Goal: Navigation & Orientation: Understand site structure

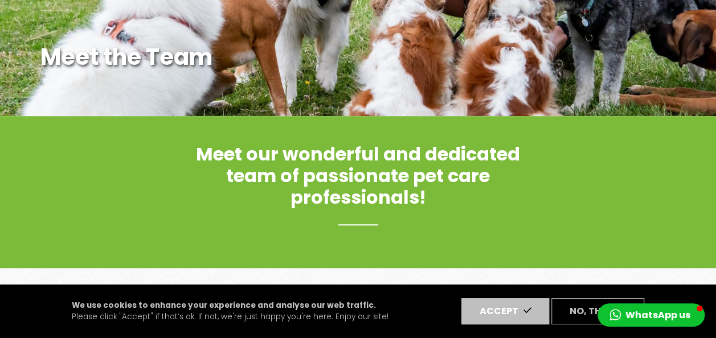
scroll to position [274, 0]
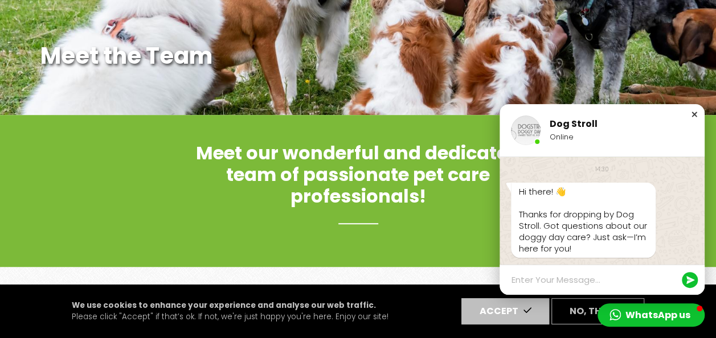
click at [693, 113] on div "Close chat window" at bounding box center [694, 114] width 11 height 11
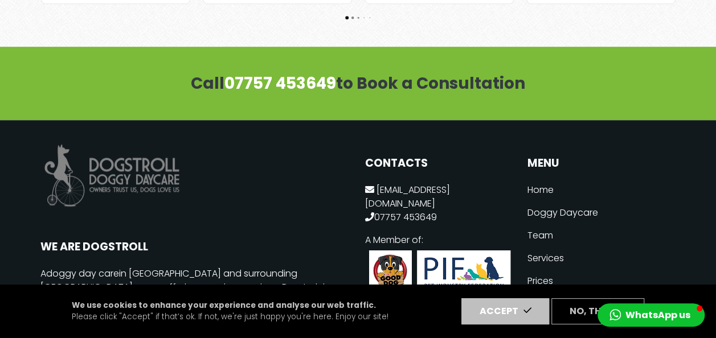
scroll to position [2583, 0]
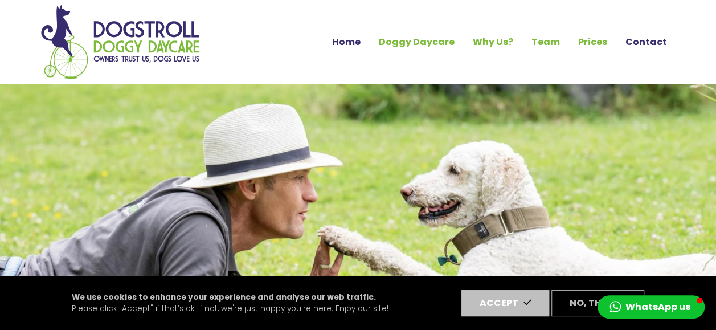
click at [367, 48] on link "Home" at bounding box center [346, 41] width 47 height 19
click at [422, 44] on link "Doggy Daycare" at bounding box center [417, 41] width 94 height 19
click at [488, 40] on link "Why Us?" at bounding box center [493, 41] width 59 height 19
click at [551, 42] on link "Team" at bounding box center [545, 41] width 47 height 19
click at [596, 40] on link "Prices" at bounding box center [592, 41] width 47 height 19
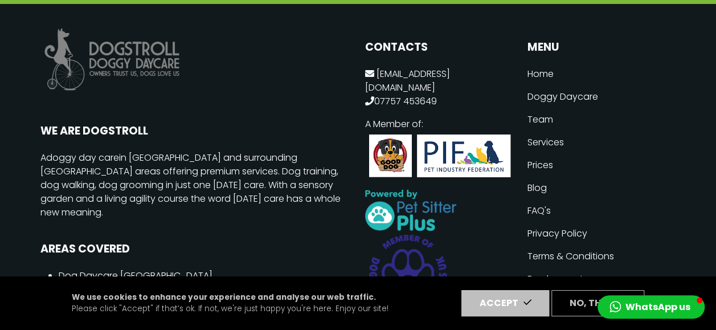
scroll to position [1919, 0]
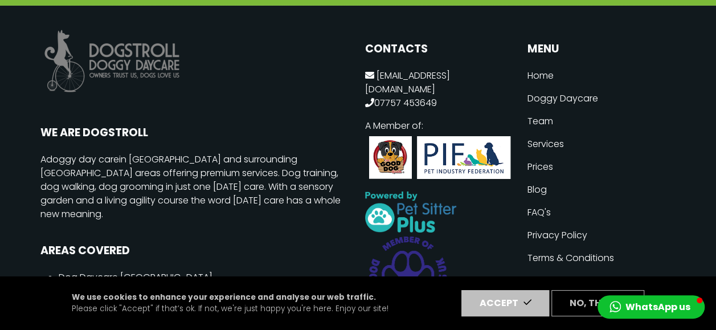
click at [541, 183] on link "Blog" at bounding box center [601, 189] width 149 height 23
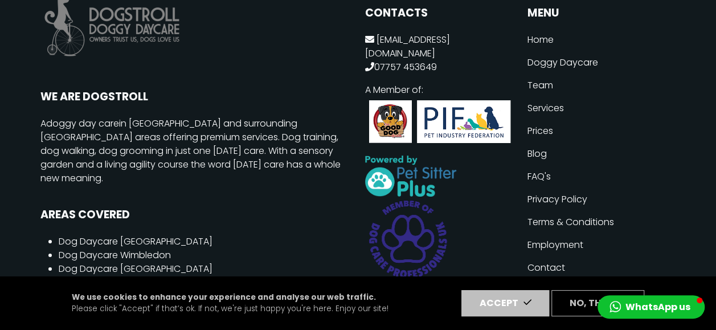
scroll to position [1955, 0]
click at [543, 171] on link "FAQ's" at bounding box center [601, 176] width 149 height 23
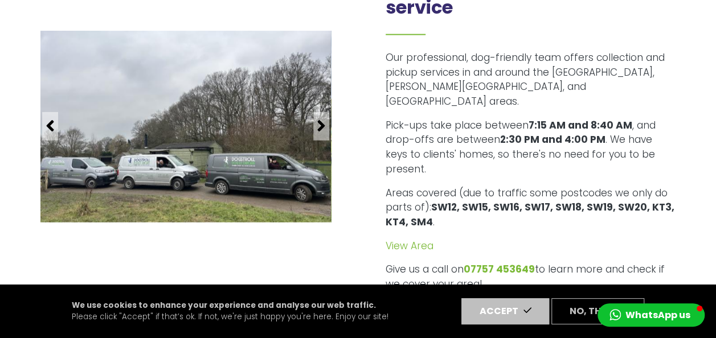
scroll to position [1365, 0]
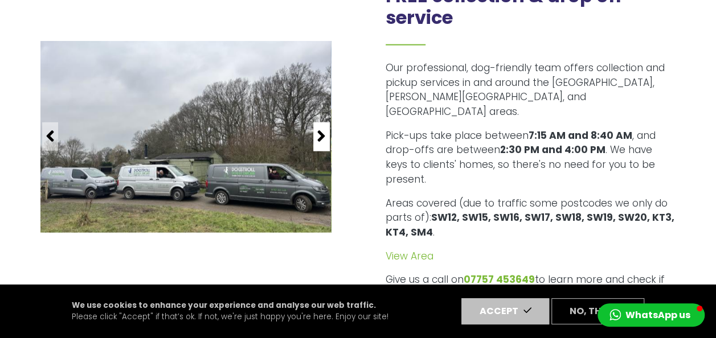
click at [321, 127] on icon "button" at bounding box center [321, 136] width 9 height 18
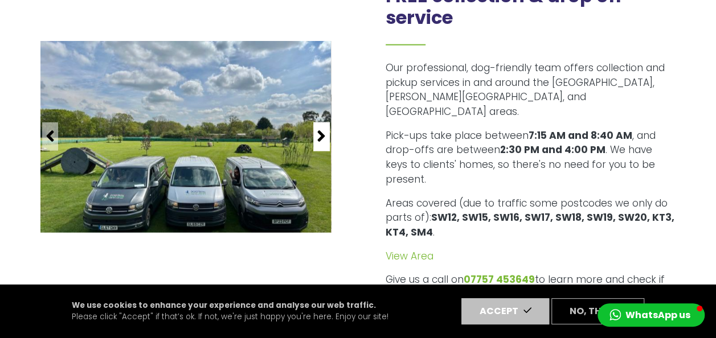
click at [321, 127] on icon "button" at bounding box center [321, 136] width 9 height 18
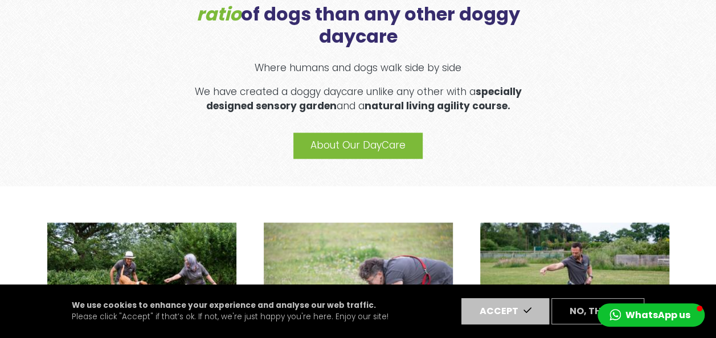
scroll to position [505, 0]
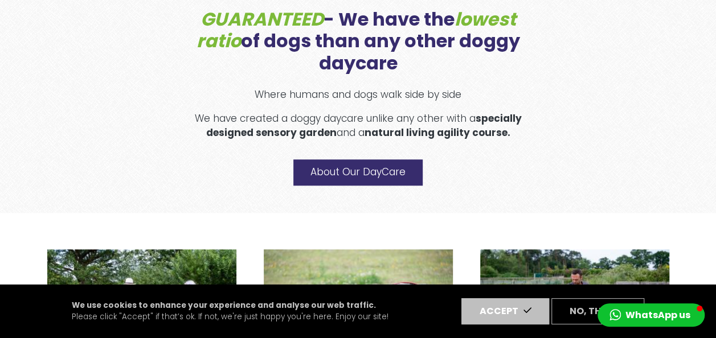
click at [336, 185] on link "About Our DayCare" at bounding box center [357, 172] width 129 height 26
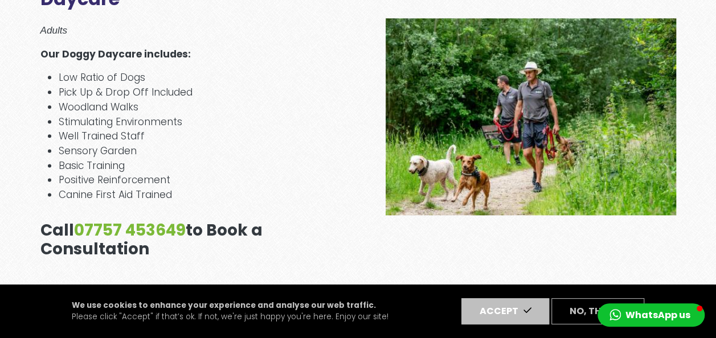
scroll to position [672, 0]
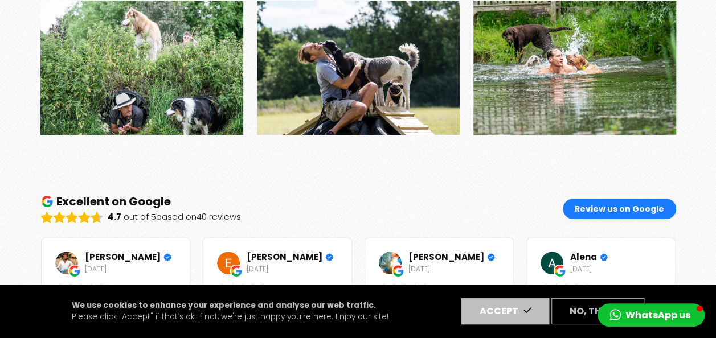
scroll to position [2234, 0]
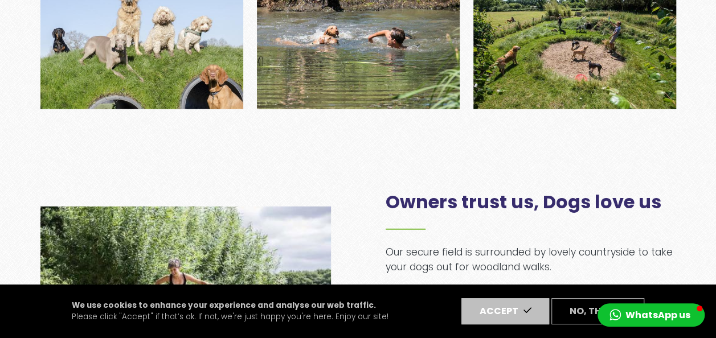
scroll to position [1376, 0]
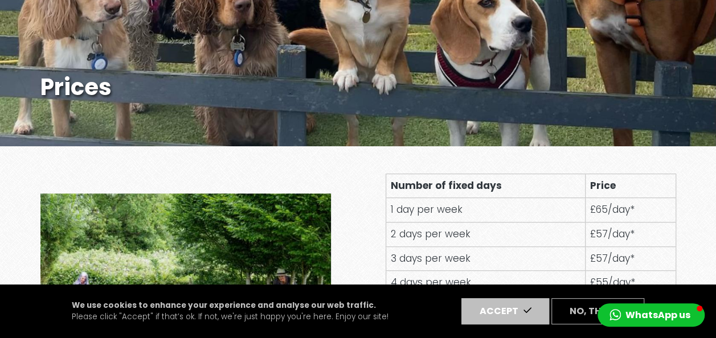
scroll to position [401, 0]
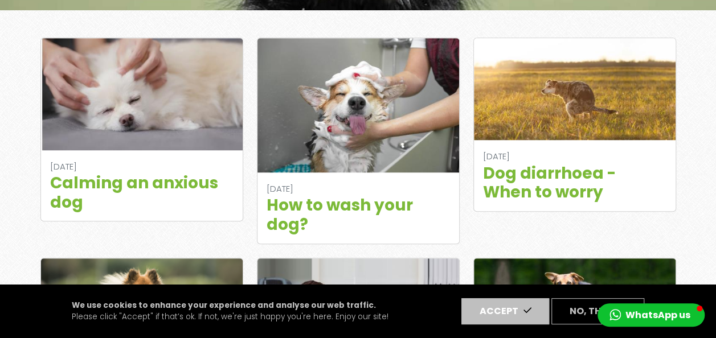
scroll to position [433, 0]
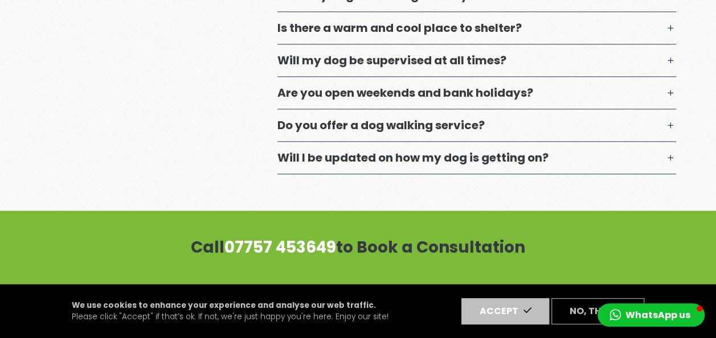
scroll to position [636, 0]
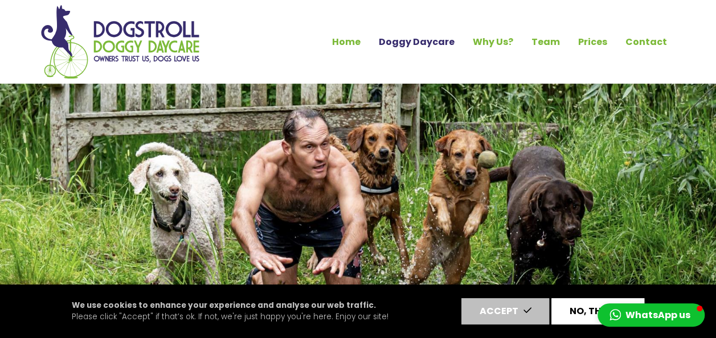
click at [591, 307] on button "No, thanks" at bounding box center [597, 311] width 93 height 26
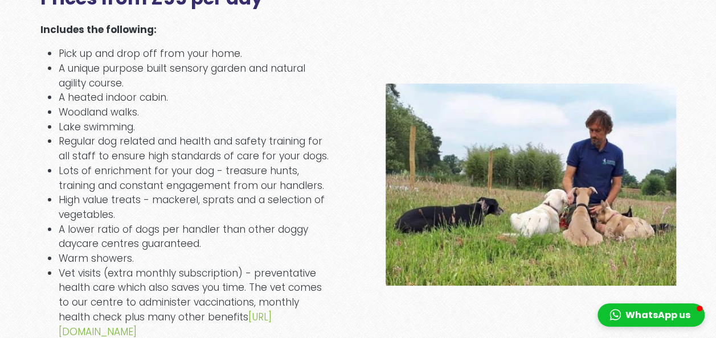
scroll to position [2050, 0]
